Goal: Information Seeking & Learning: Find specific fact

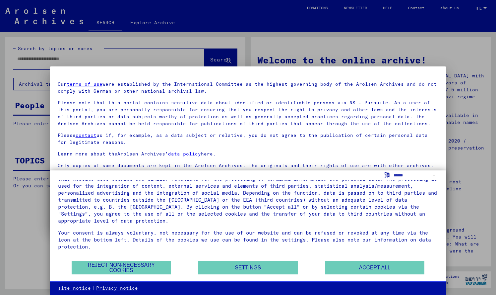
scroll to position [16, 0]
click at [125, 266] on button "REJECT NON-NECESSARY COOKIES" at bounding box center [122, 267] width 100 height 14
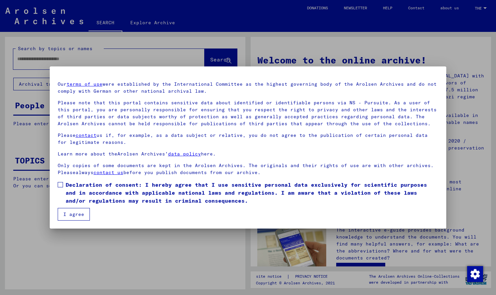
click at [75, 214] on button "I agree" at bounding box center [74, 214] width 32 height 13
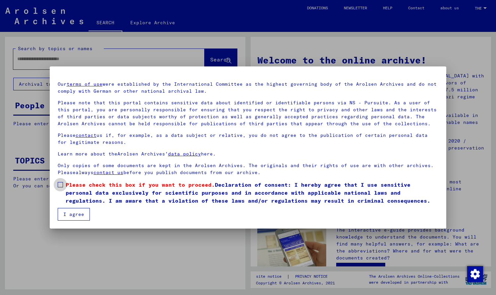
click at [60, 185] on span at bounding box center [60, 184] width 5 height 5
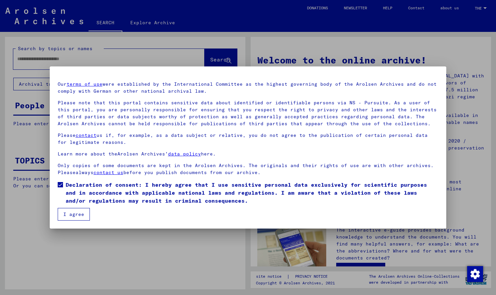
click at [75, 212] on button "I agree" at bounding box center [74, 214] width 32 height 13
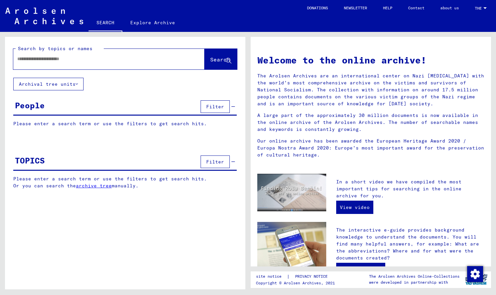
scroll to position [0, 0]
click at [26, 59] on input "text" at bounding box center [101, 58] width 168 height 7
type input "*"
type input "**********"
click at [217, 58] on span "Search" at bounding box center [220, 59] width 20 height 7
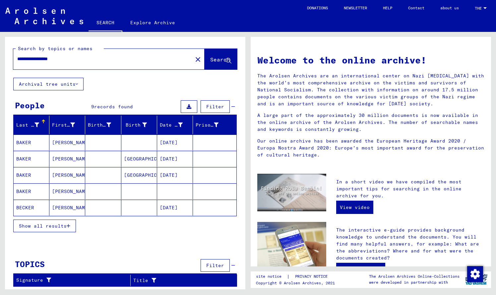
click at [67, 225] on icon "button" at bounding box center [69, 225] width 4 height 5
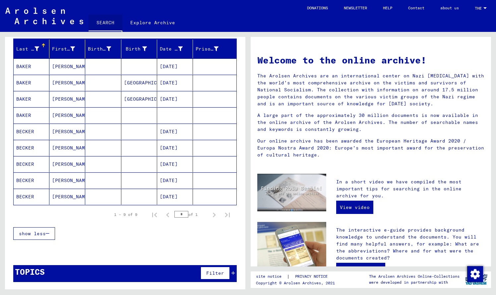
click at [106, 22] on link "SEARCH" at bounding box center [106, 23] width 34 height 17
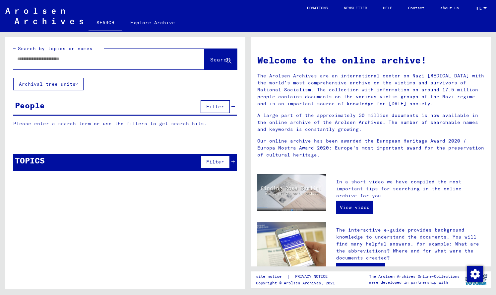
click at [79, 60] on input "text" at bounding box center [101, 58] width 168 height 7
type input "**********"
click at [218, 59] on span "Search" at bounding box center [220, 59] width 20 height 7
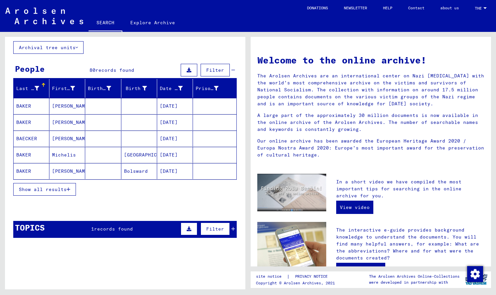
scroll to position [39, 0]
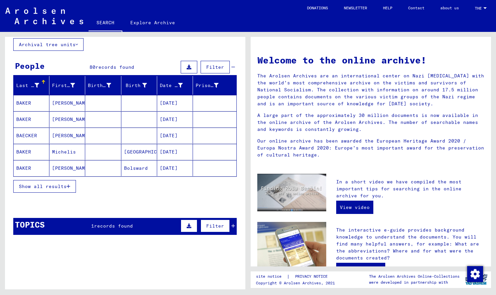
click at [67, 186] on icon "button" at bounding box center [69, 186] width 4 height 5
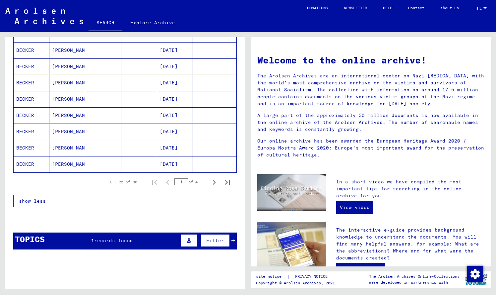
scroll to position [375, 0]
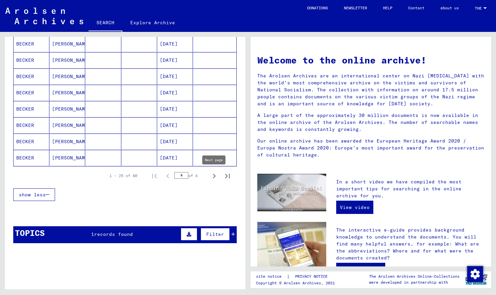
click at [213, 175] on icon "Next page" at bounding box center [214, 176] width 3 height 5
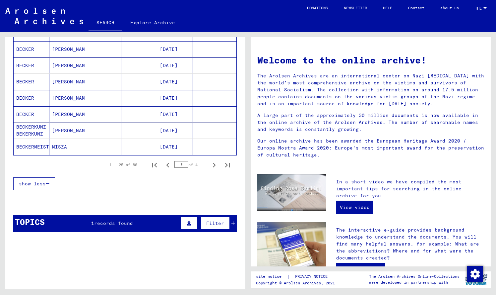
scroll to position [386, 0]
click at [214, 164] on icon "Next page" at bounding box center [214, 165] width 3 height 5
type input "*"
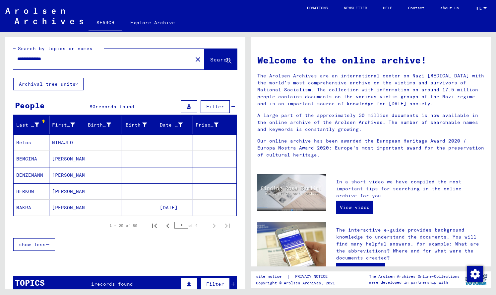
scroll to position [0, 0]
drag, startPoint x: 66, startPoint y: 58, endPoint x: 112, endPoint y: 76, distance: 48.9
click at [67, 59] on input "**********" at bounding box center [101, 58] width 168 height 7
type input "*"
type input "**********"
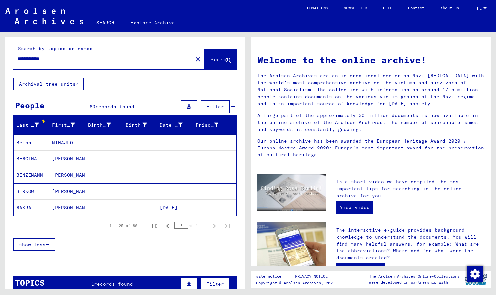
click at [221, 59] on span "Search" at bounding box center [220, 59] width 20 height 7
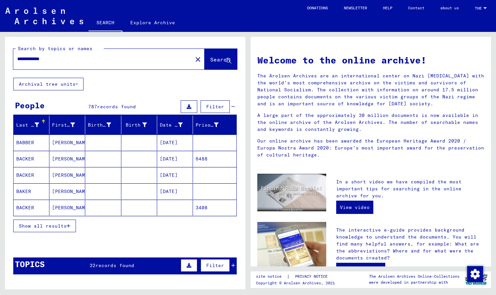
click at [67, 226] on icon "button" at bounding box center [69, 225] width 4 height 5
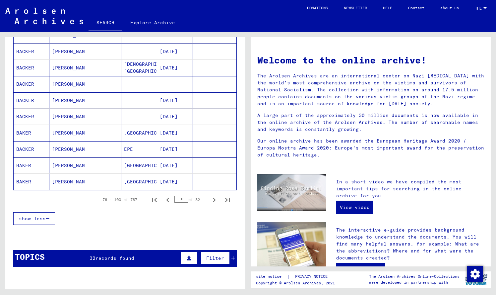
scroll to position [357, 0]
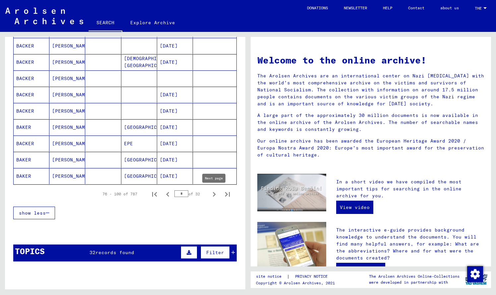
drag, startPoint x: 214, startPoint y: 193, endPoint x: 211, endPoint y: 192, distance: 3.5
click at [214, 193] on icon "Next page" at bounding box center [214, 194] width 3 height 5
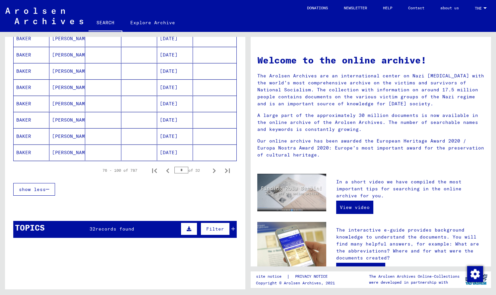
scroll to position [384, 0]
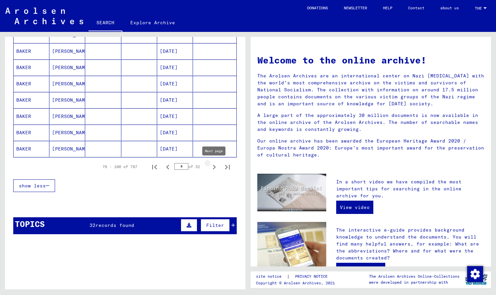
click at [215, 166] on icon "Next page" at bounding box center [214, 166] width 9 height 9
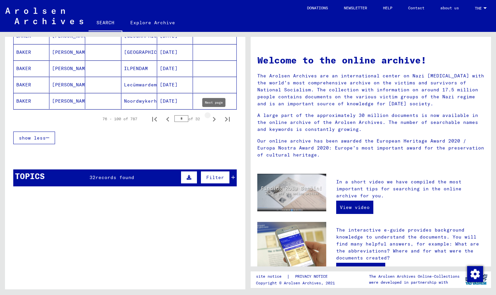
click at [214, 116] on icon "Next page" at bounding box center [214, 118] width 9 height 9
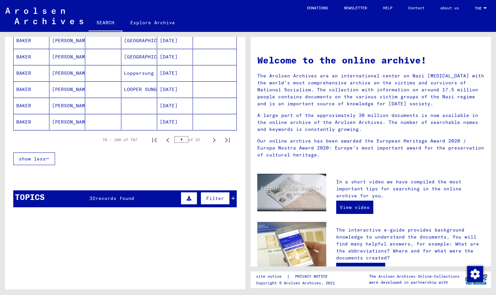
scroll to position [413, 0]
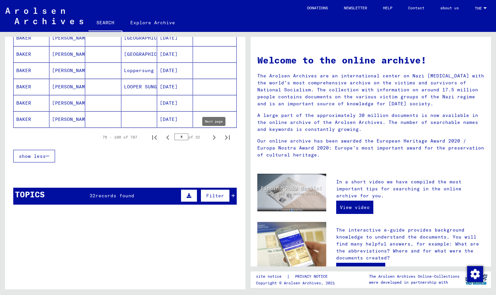
click at [214, 136] on icon "Next page" at bounding box center [214, 137] width 3 height 5
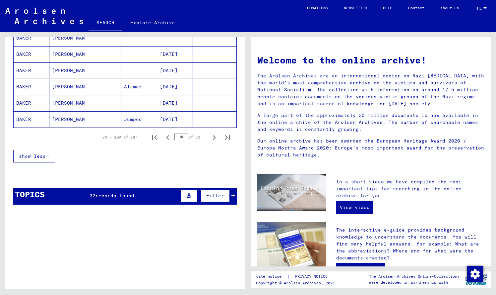
click at [214, 136] on icon "Next page" at bounding box center [214, 137] width 3 height 5
type input "**"
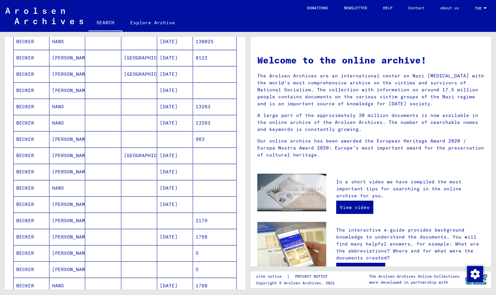
scroll to position [231, 0]
click at [61, 138] on mat-cell "[PERSON_NAME]" at bounding box center [67, 139] width 36 height 16
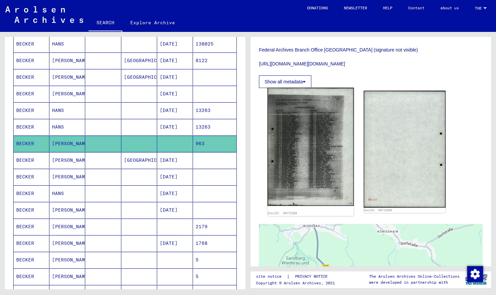
scroll to position [260, 0]
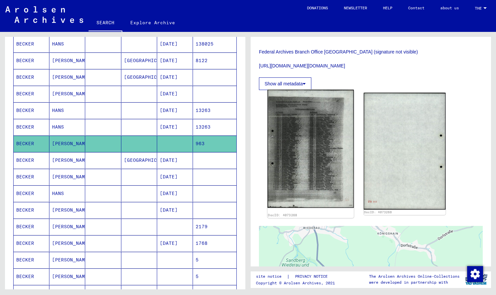
click at [311, 169] on img at bounding box center [311, 149] width 86 height 118
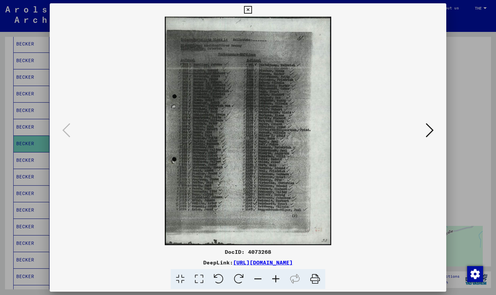
scroll to position [0, 0]
click at [252, 9] on icon at bounding box center [248, 10] width 8 height 8
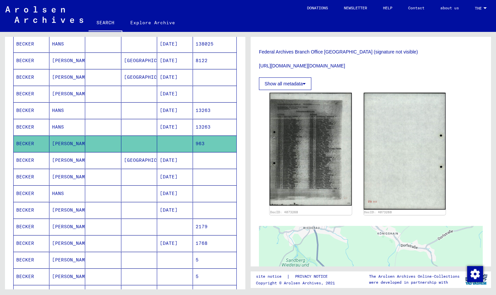
click at [61, 226] on mat-cell "[PERSON_NAME]" at bounding box center [67, 226] width 36 height 16
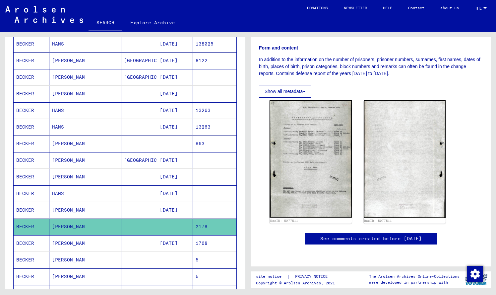
scroll to position [108, 0]
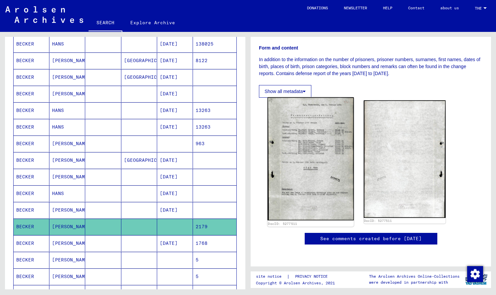
click at [321, 146] on img at bounding box center [311, 158] width 86 height 123
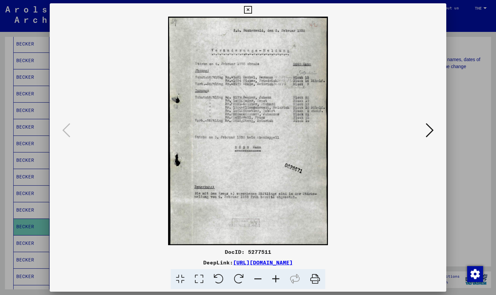
scroll to position [0, 0]
click at [252, 9] on icon at bounding box center [248, 10] width 8 height 8
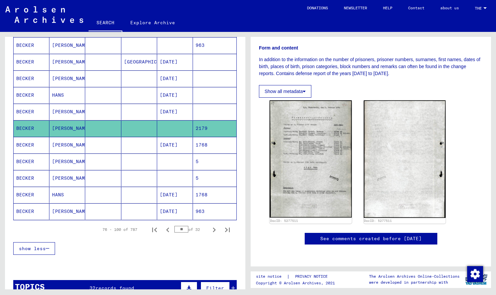
scroll to position [331, 0]
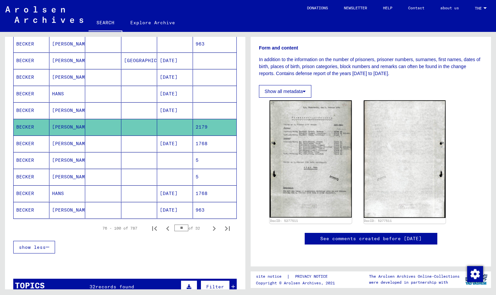
click at [63, 159] on mat-cell "[PERSON_NAME]" at bounding box center [67, 160] width 36 height 16
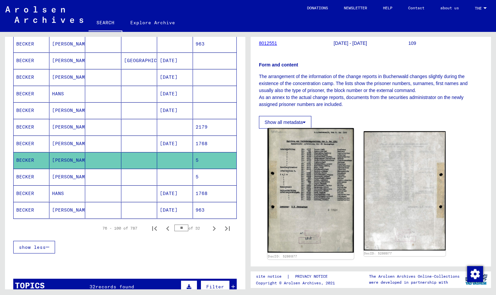
scroll to position [75, 0]
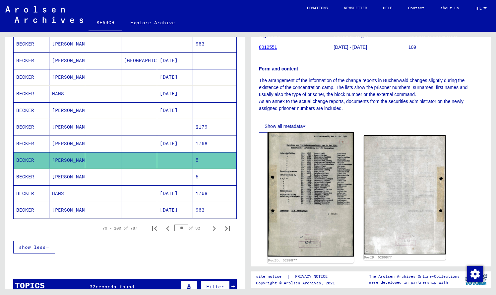
click at [319, 169] on img at bounding box center [311, 194] width 86 height 124
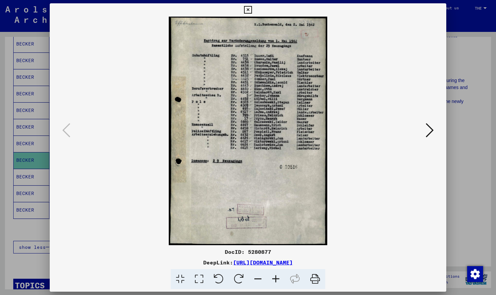
scroll to position [0, 0]
click at [252, 9] on icon at bounding box center [248, 10] width 8 height 8
